Goal: Task Accomplishment & Management: Manage account settings

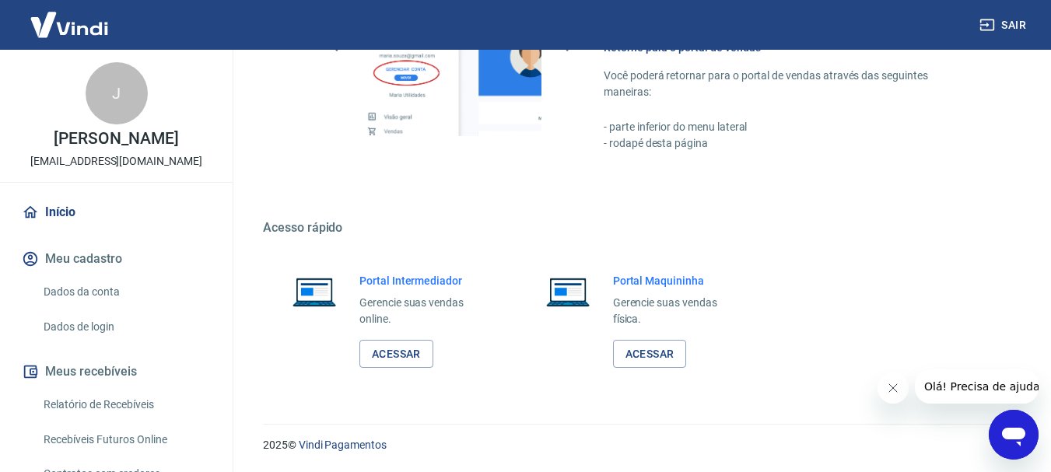
click at [1018, 23] on button "Sair" at bounding box center [1005, 25] width 56 height 29
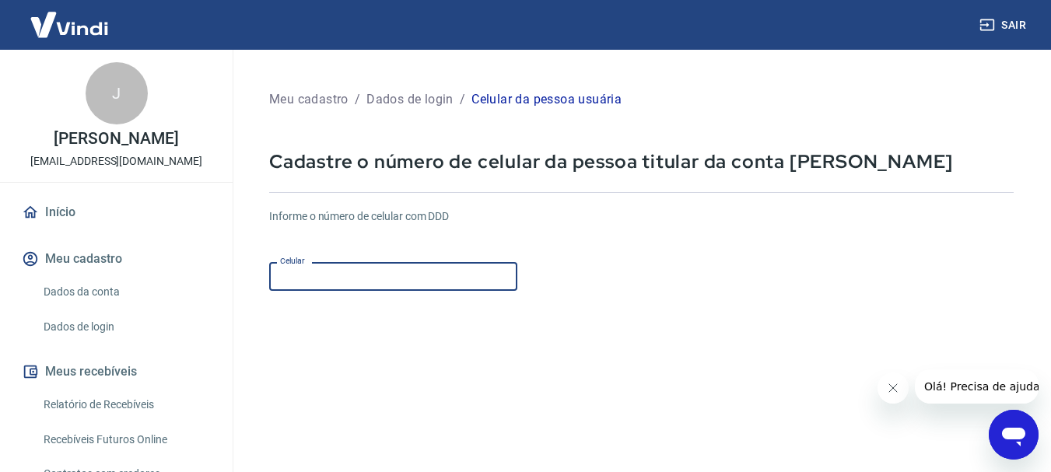
click at [392, 277] on input "Celular" at bounding box center [393, 276] width 248 height 29
type input "(77) 99119-1080"
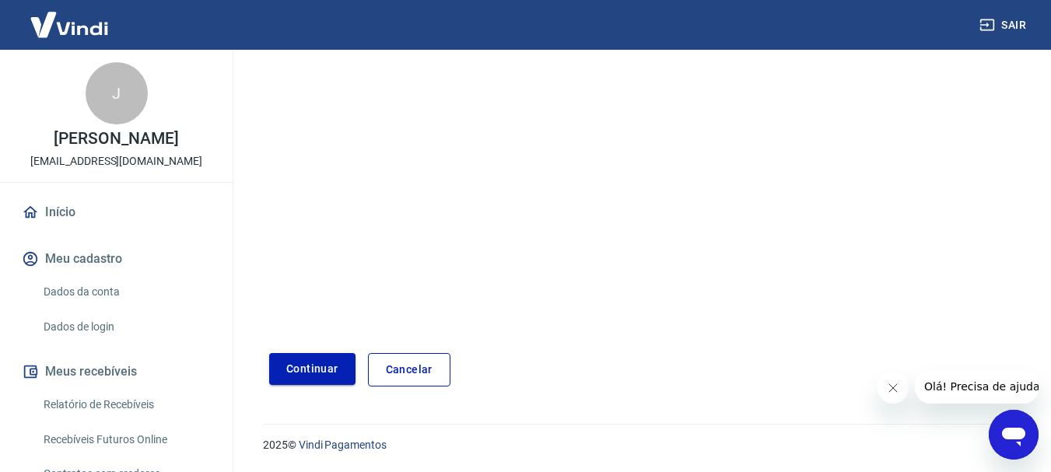
click at [294, 370] on button "Continuar" at bounding box center [312, 369] width 86 height 32
click at [415, 366] on link "Cancelar" at bounding box center [409, 369] width 83 height 33
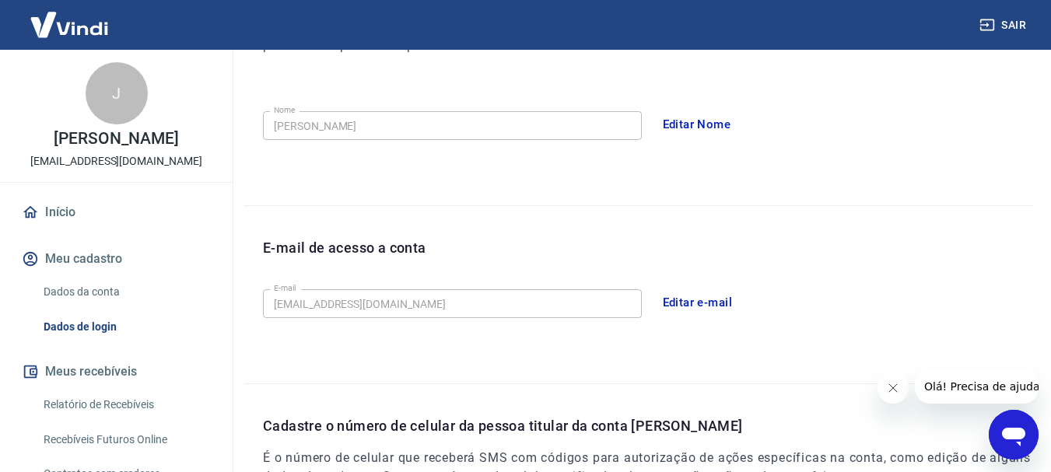
scroll to position [525, 0]
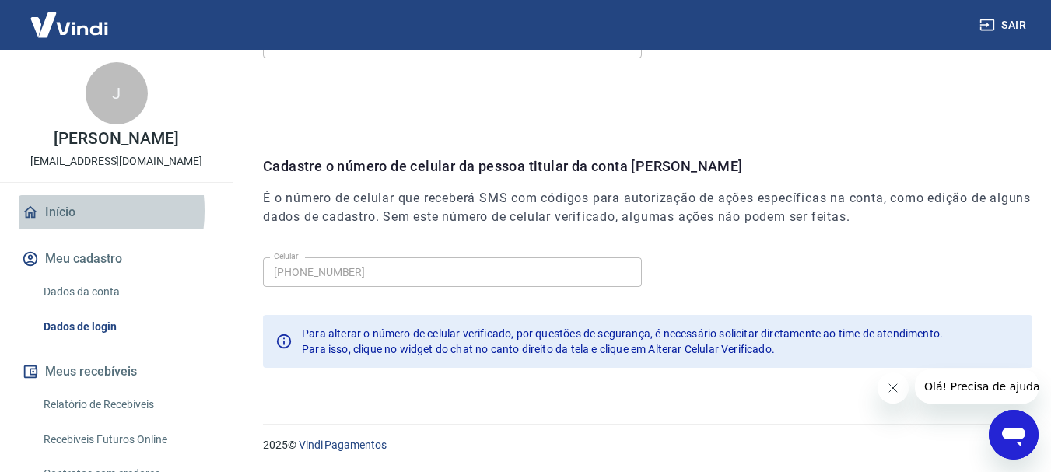
click at [56, 211] on link "Início" at bounding box center [116, 212] width 195 height 34
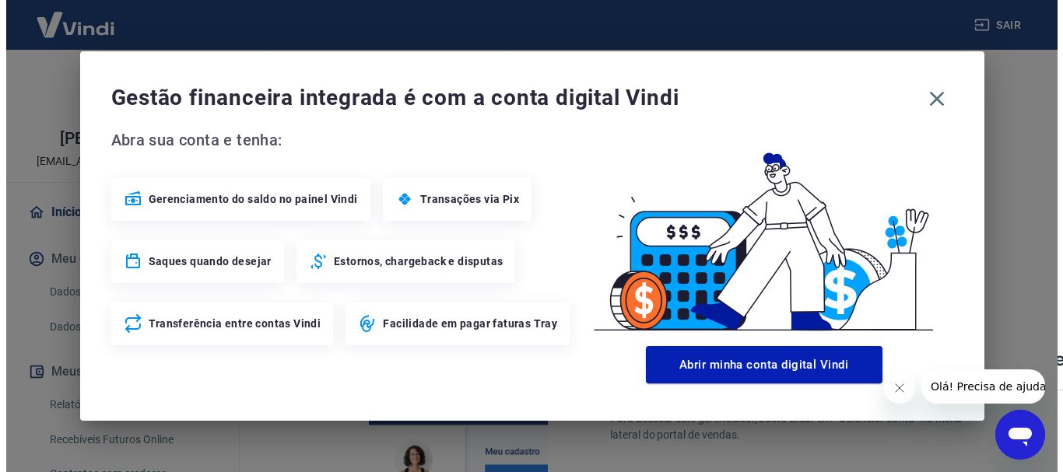
scroll to position [966, 0]
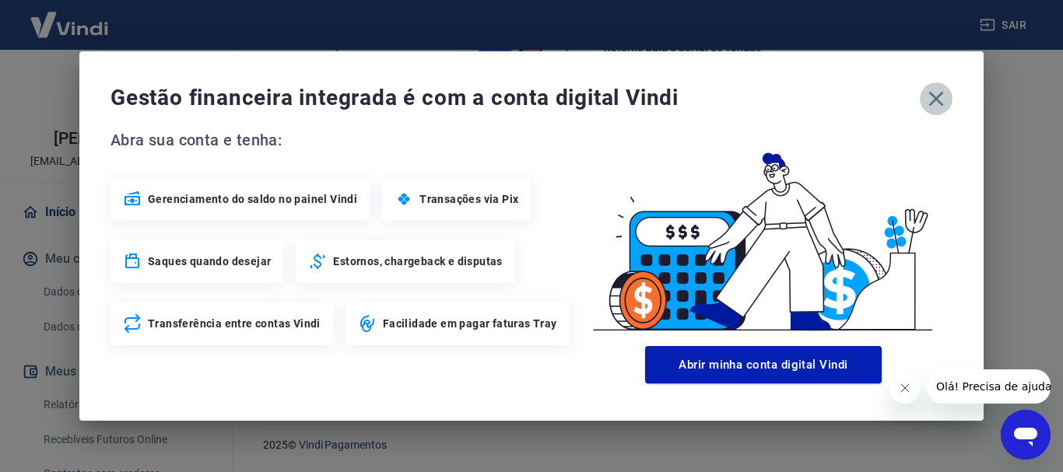
click at [942, 95] on icon "button" at bounding box center [936, 98] width 25 height 25
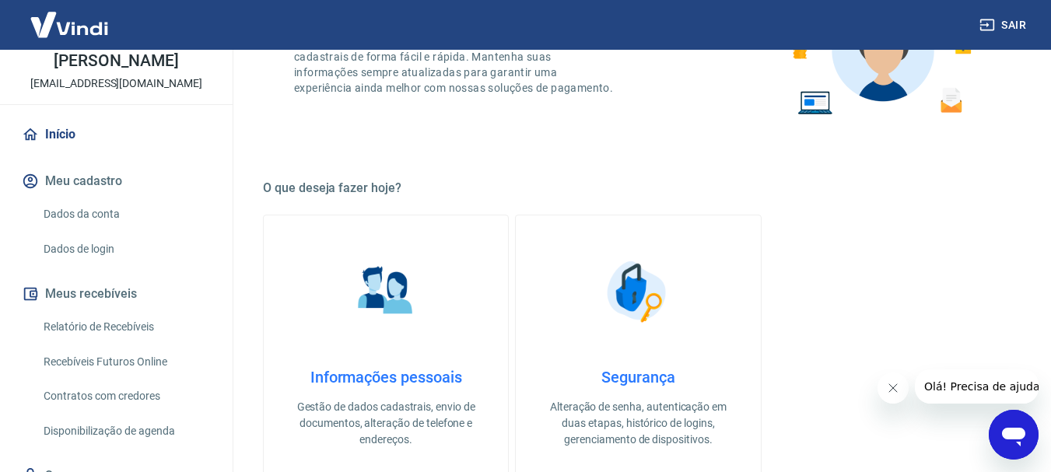
scroll to position [327, 0]
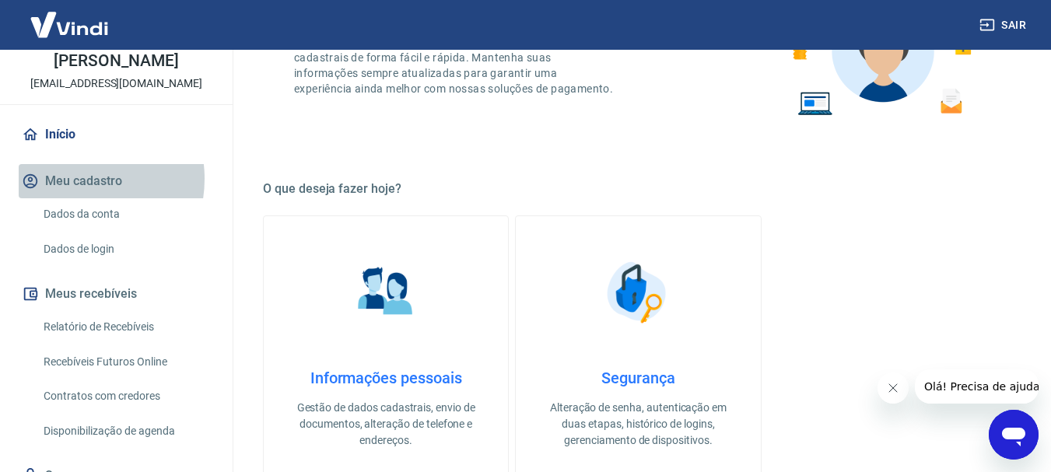
click at [74, 179] on button "Meu cadastro" at bounding box center [116, 181] width 195 height 34
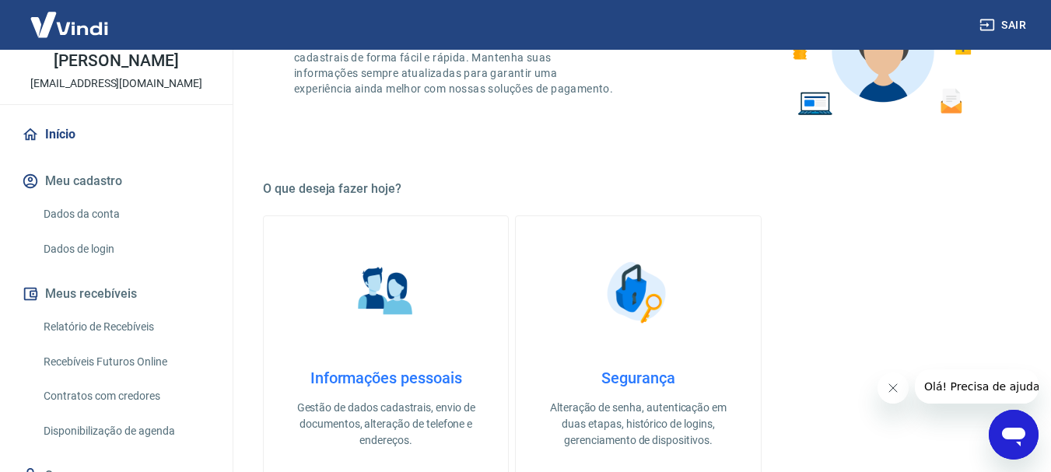
click at [56, 130] on link "Início" at bounding box center [116, 135] width 195 height 34
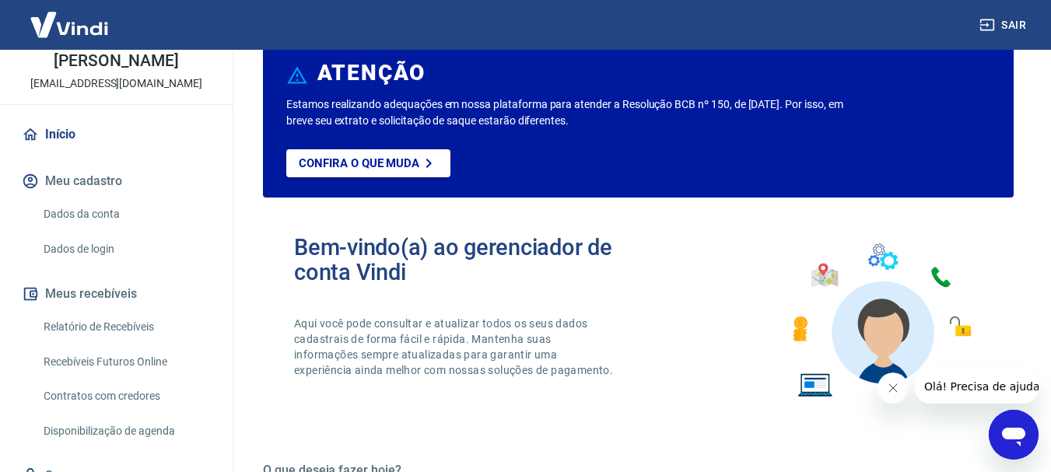
scroll to position [0, 0]
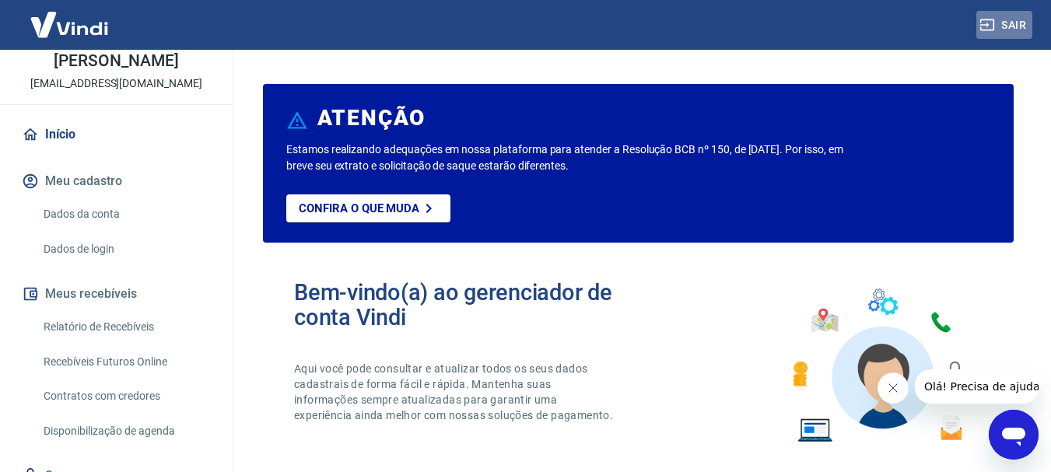
click at [1018, 23] on button "Sair" at bounding box center [1005, 25] width 56 height 29
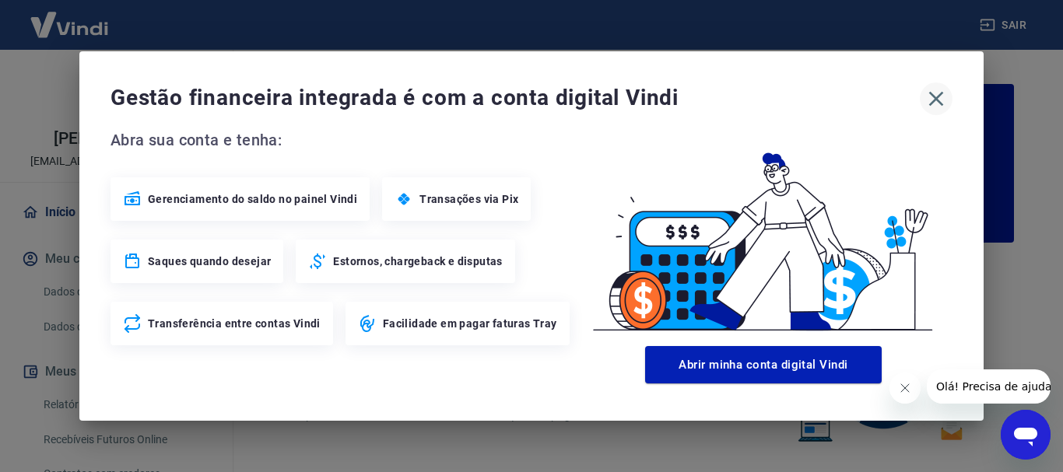
click at [936, 104] on icon "button" at bounding box center [936, 98] width 25 height 25
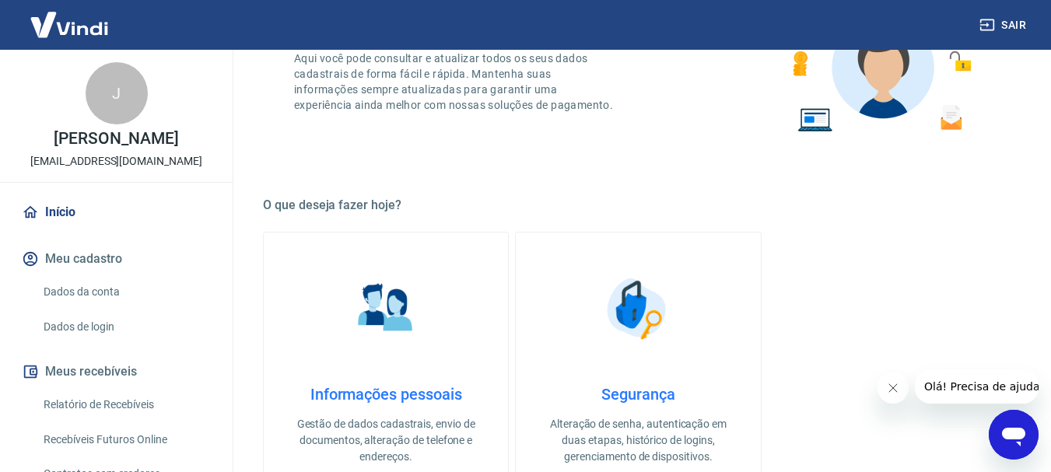
scroll to position [311, 0]
